Goal: Task Accomplishment & Management: Manage account settings

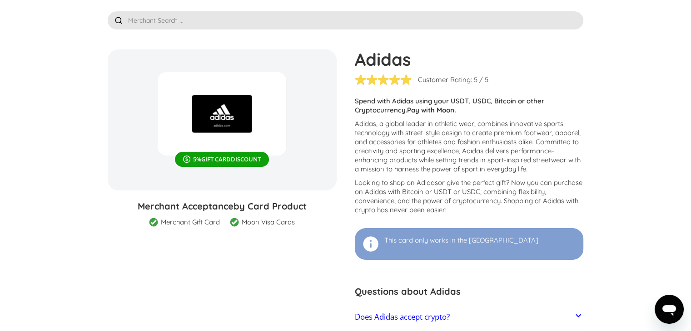
click at [215, 18] on input "text" at bounding box center [346, 20] width 476 height 18
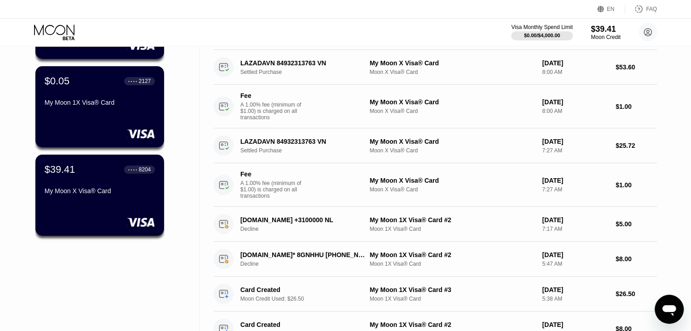
scroll to position [227, 0]
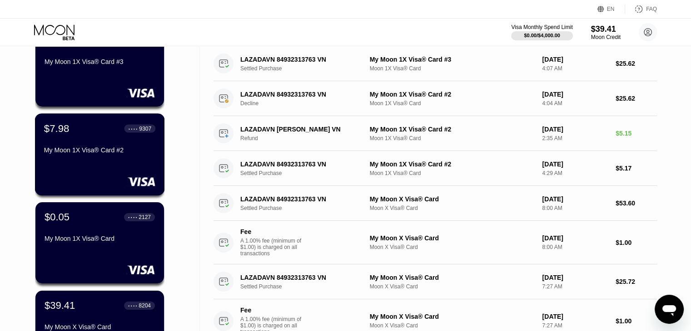
scroll to position [227, 0]
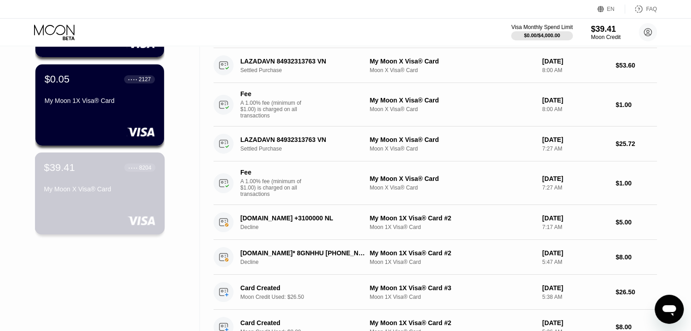
click at [112, 173] on div "$39.41 ● ● ● ● 8204" at bounding box center [99, 168] width 111 height 12
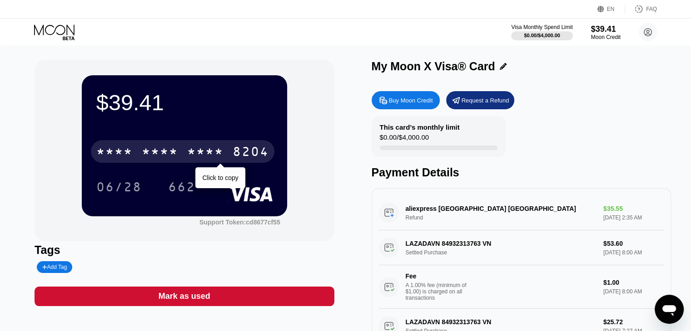
click at [189, 160] on div "* * * *" at bounding box center [205, 153] width 36 height 15
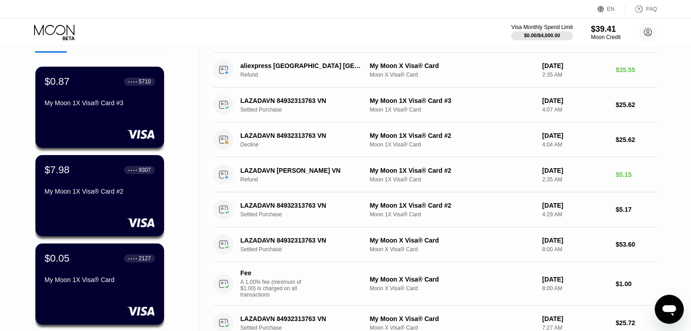
scroll to position [45, 0]
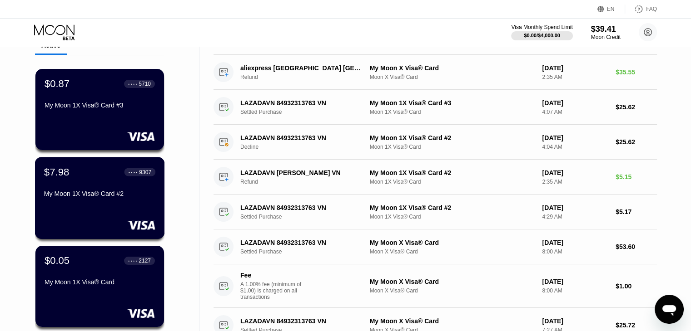
click at [127, 201] on div "My Moon 1X Visa® Card #2" at bounding box center [99, 195] width 111 height 11
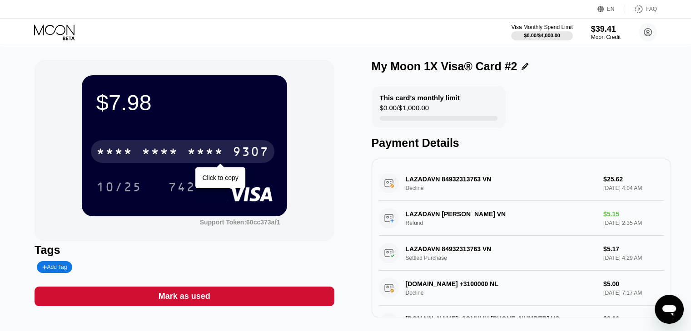
click at [206, 157] on div "* * * *" at bounding box center [205, 153] width 36 height 15
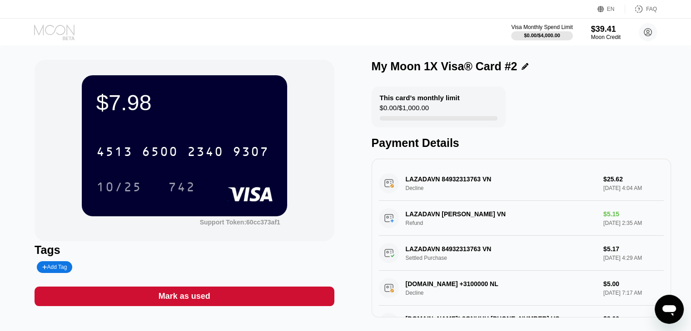
click at [45, 32] on icon at bounding box center [55, 33] width 42 height 16
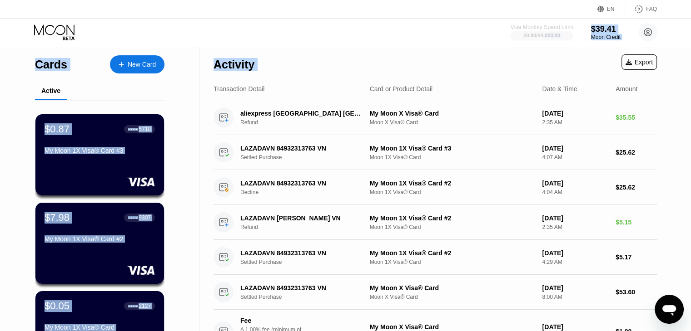
drag, startPoint x: 545, startPoint y: 36, endPoint x: 174, endPoint y: 202, distance: 405.8
click at [191, 182] on div "EN Language Select an item Save FAQ Visa Monthly Spend Limit $0.00 / $4,000.00 …" at bounding box center [345, 165] width 691 height 331
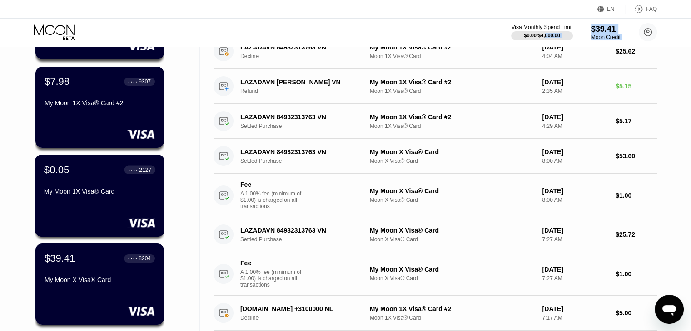
scroll to position [318, 0]
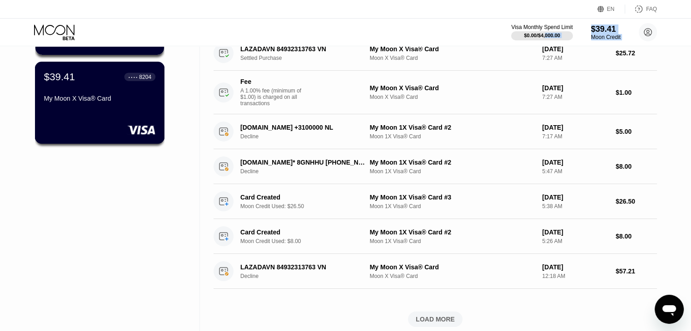
click at [84, 88] on div "$39.41 ● ● ● ● 8204 My Moon X Visa® Card" at bounding box center [99, 88] width 111 height 35
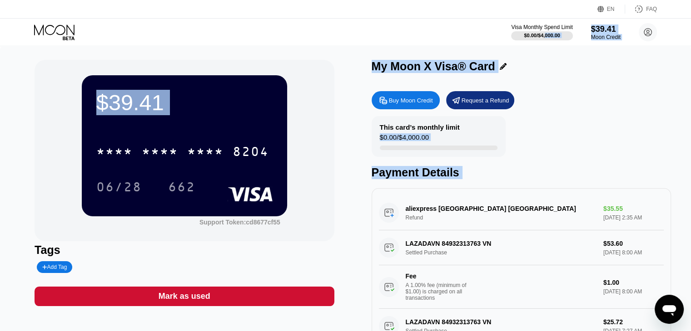
click at [415, 104] on div "Buy Moon Credit" at bounding box center [411, 101] width 44 height 8
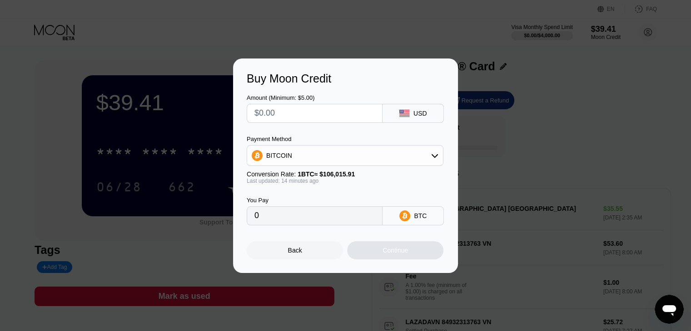
click at [349, 106] on input "text" at bounding box center [314, 113] width 120 height 18
click at [424, 111] on div "USD" at bounding box center [420, 113] width 14 height 7
click at [332, 168] on div "Payment Method BITCOIN Conversion Rate: 1 BTC ≈ $106,015.91 Last updated: 14 mi…" at bounding box center [345, 160] width 197 height 49
click at [341, 162] on div "BITCOIN" at bounding box center [345, 156] width 196 height 18
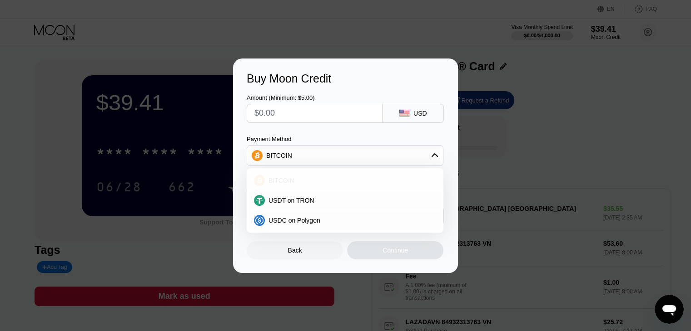
click at [309, 183] on div "BITCOIN" at bounding box center [350, 180] width 171 height 7
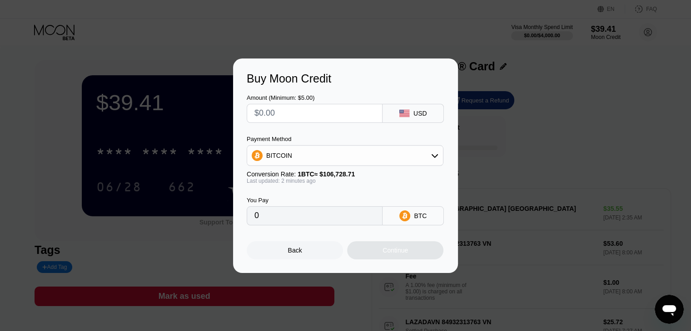
click at [568, 164] on div "Buy Moon Credit Amount (Minimum: $5.00) USD Payment Method BITCOIN Conversion R…" at bounding box center [345, 166] width 691 height 215
click at [284, 260] on div "Back" at bounding box center [295, 251] width 96 height 18
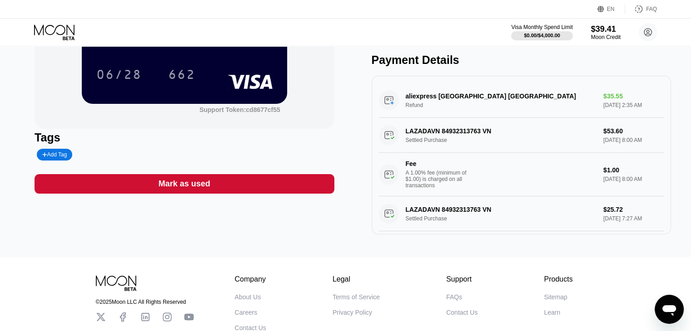
scroll to position [181, 0]
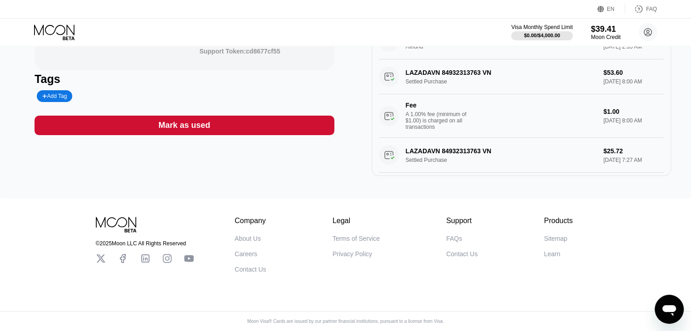
click at [166, 254] on icon at bounding box center [167, 258] width 9 height 9
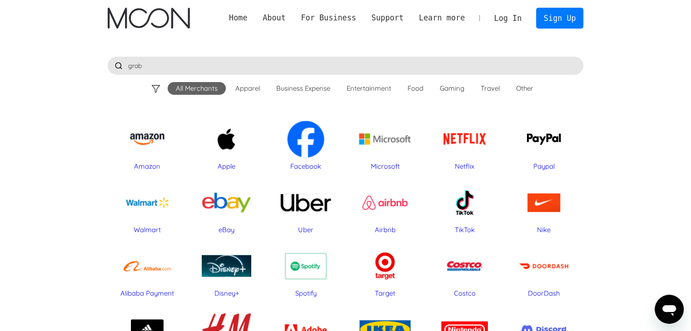
click at [160, 68] on input "grab" at bounding box center [346, 66] width 476 height 18
type input "grab"
click at [222, 65] on input "grab" at bounding box center [346, 66] width 476 height 18
click at [414, 90] on div "Food" at bounding box center [415, 88] width 16 height 9
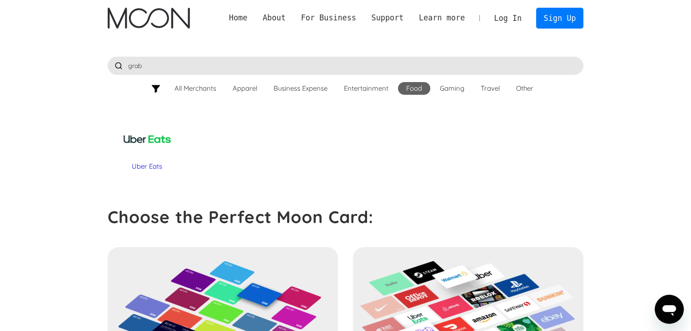
click at [173, 66] on input "grab" at bounding box center [346, 66] width 476 height 18
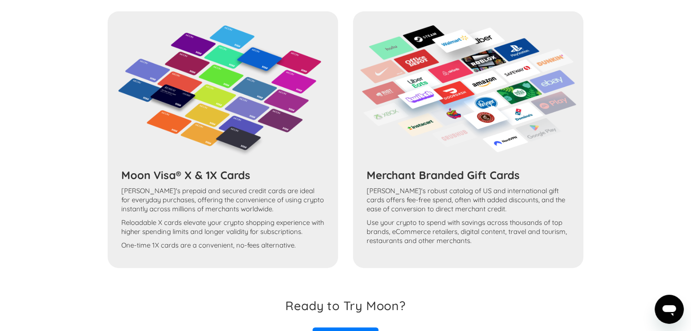
scroll to position [227, 0]
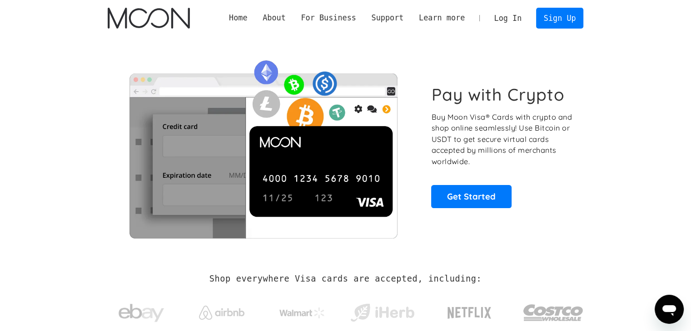
click at [518, 19] on link "Log In" at bounding box center [507, 18] width 43 height 20
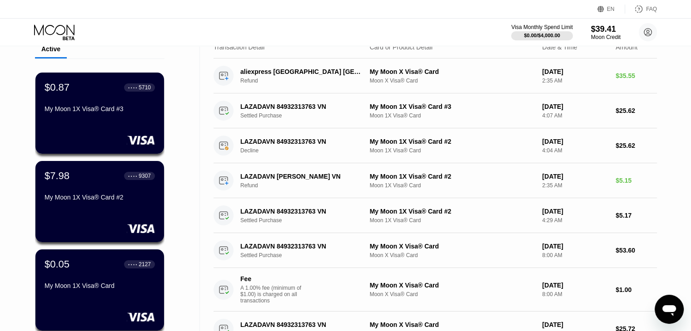
scroll to position [45, 0]
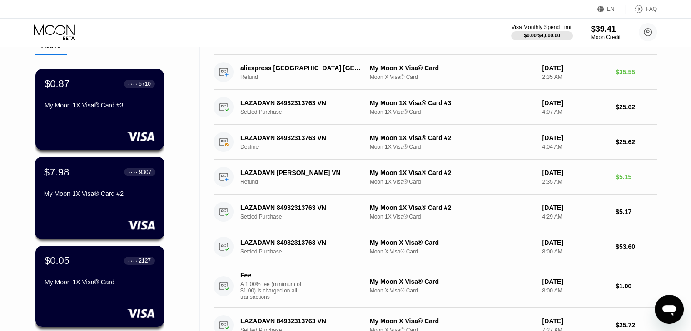
click at [103, 214] on div "$7.98 ● ● ● ● 9307 My Moon 1X Visa® Card #2" at bounding box center [100, 198] width 130 height 82
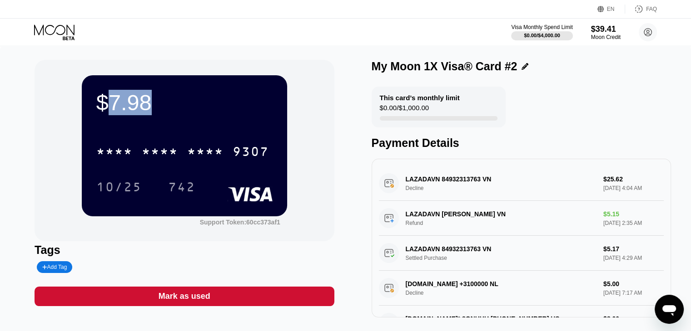
drag, startPoint x: 163, startPoint y: 102, endPoint x: 103, endPoint y: 102, distance: 60.4
click at [103, 102] on div "$7.98" at bounding box center [184, 102] width 176 height 25
copy div "7.98"
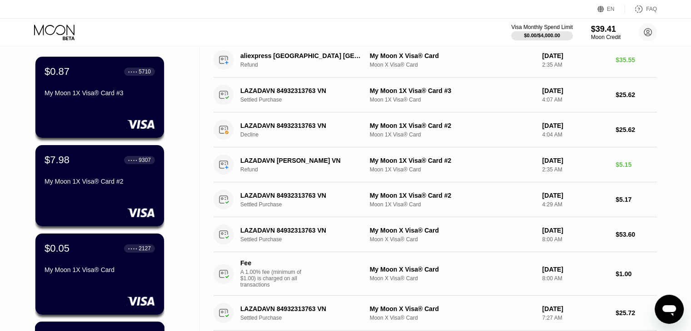
scroll to position [45, 0]
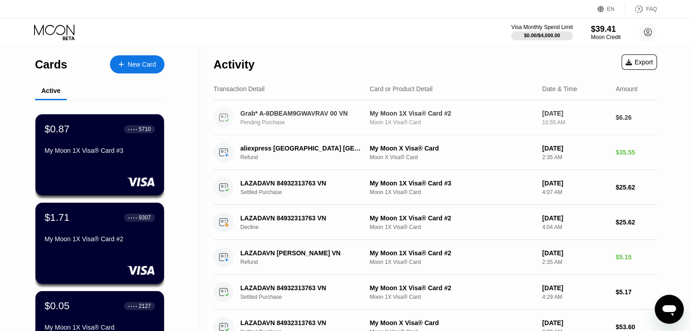
click at [595, 121] on div "10:55 AM" at bounding box center [575, 122] width 66 height 6
